Goal: Task Accomplishment & Management: Manage account settings

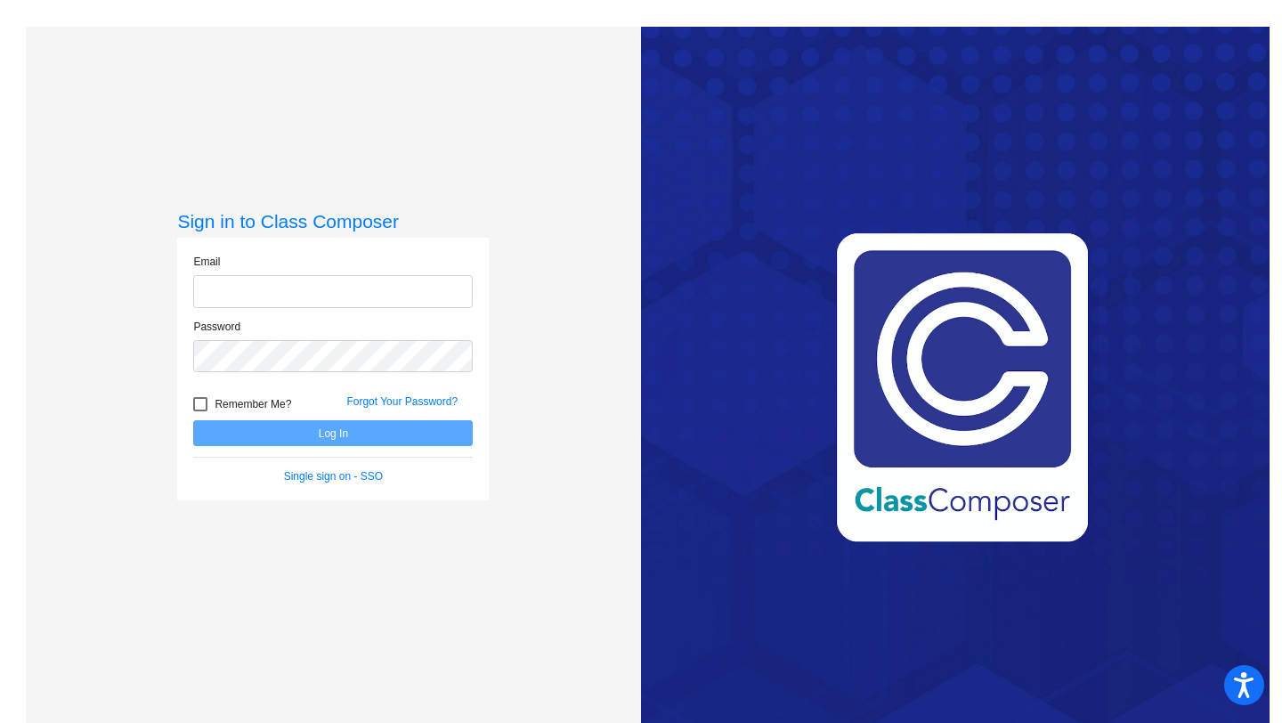
type input "[EMAIL_ADDRESS][DOMAIN_NAME]"
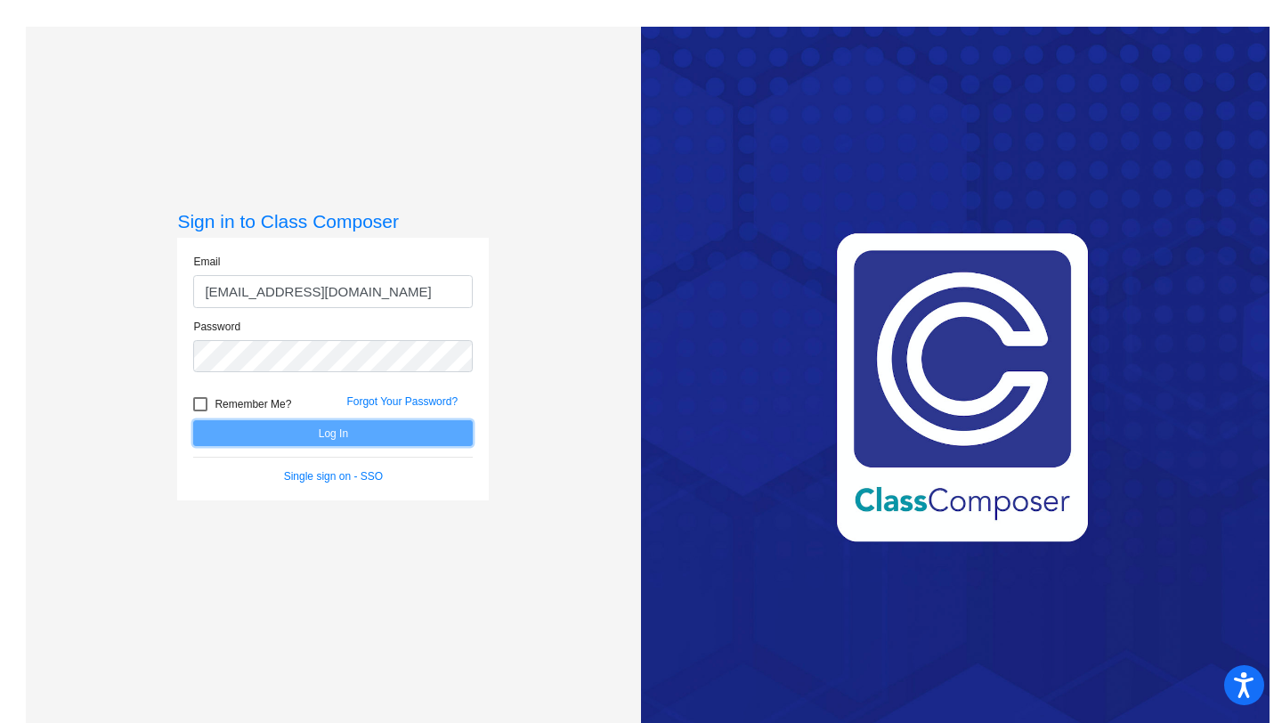
click at [446, 441] on button "Log In" at bounding box center [332, 433] width 279 height 26
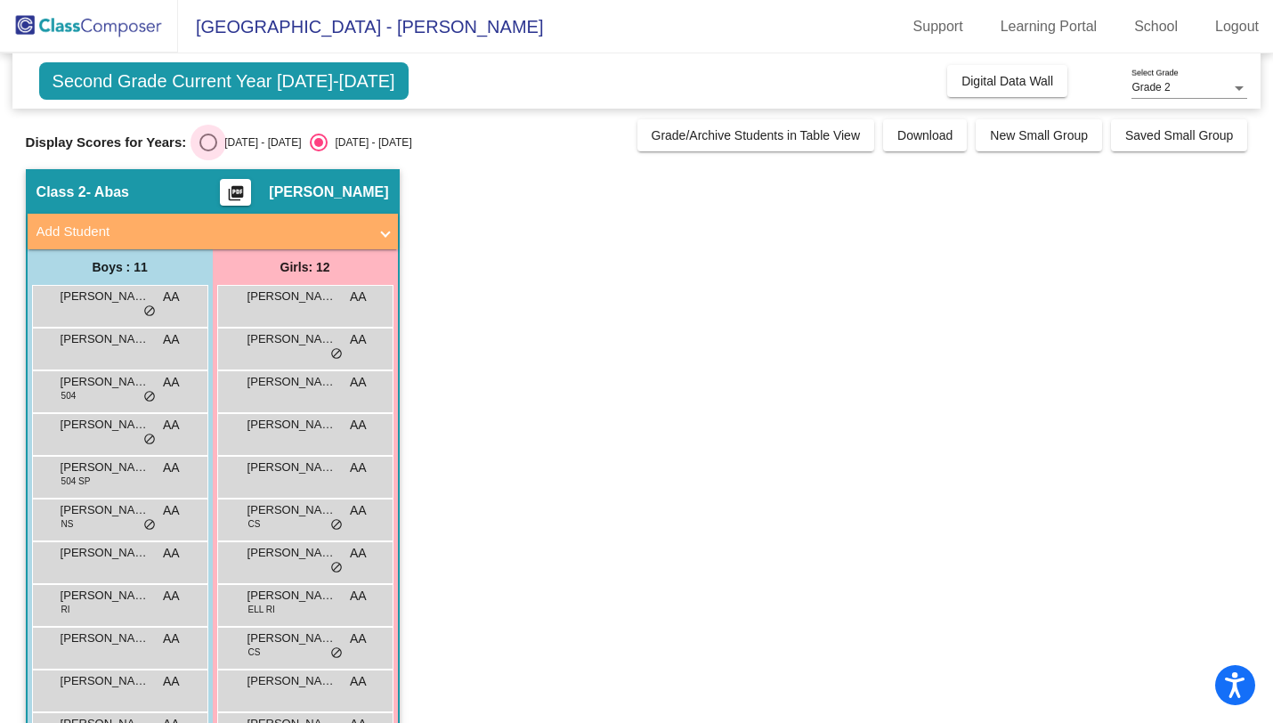
click at [210, 139] on div "Select an option" at bounding box center [208, 143] width 18 height 18
click at [208, 151] on input "[DATE] - [DATE]" at bounding box center [207, 151] width 1 height 1
radio input "true"
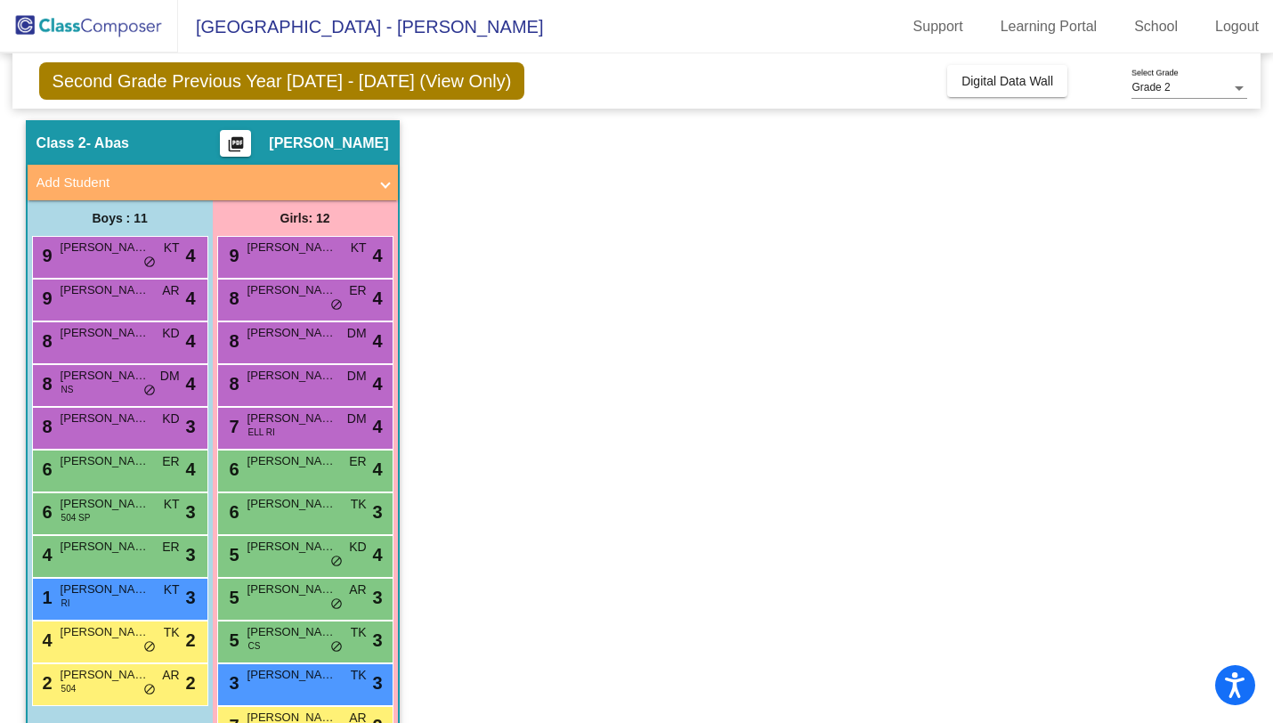
scroll to position [52, 0]
